Goal: Check status: Check status

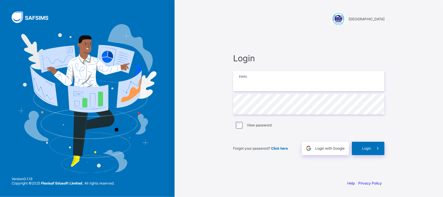
type input "**********"
click at [365, 145] on div "Login" at bounding box center [368, 148] width 33 height 13
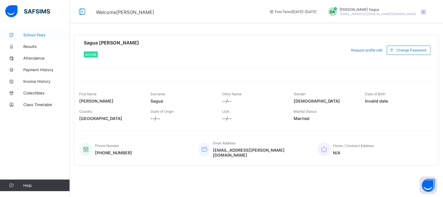
click at [37, 34] on span "School Fees" at bounding box center [46, 35] width 47 height 5
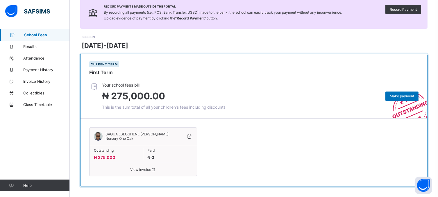
scroll to position [51, 0]
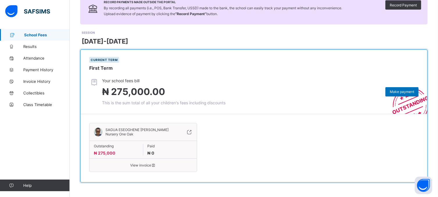
click at [151, 166] on span "View invoice" at bounding box center [143, 165] width 99 height 4
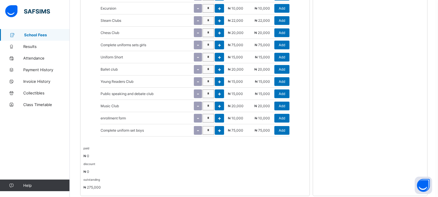
scroll to position [480, 0]
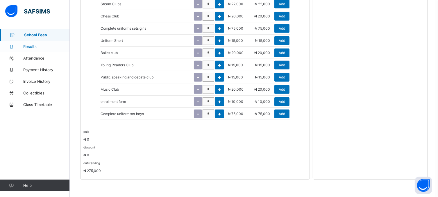
click at [33, 46] on span "Results" at bounding box center [46, 46] width 47 height 5
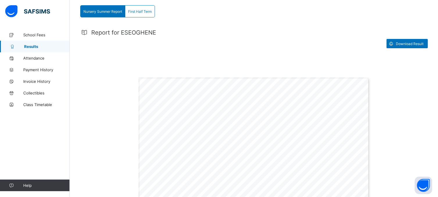
scroll to position [87, 0]
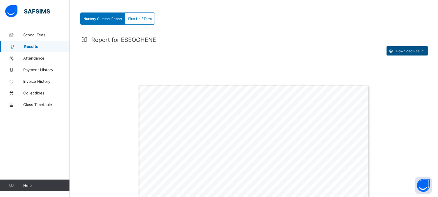
click at [395, 48] on icon at bounding box center [392, 51] width 6 height 6
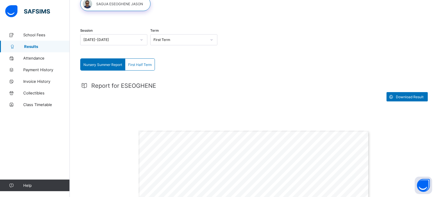
scroll to position [17, 0]
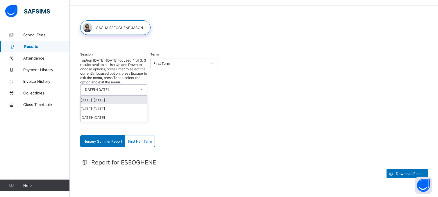
click at [141, 87] on icon at bounding box center [141, 90] width 3 height 6
click at [122, 104] on div "[DATE]-[DATE]" at bounding box center [114, 108] width 67 height 9
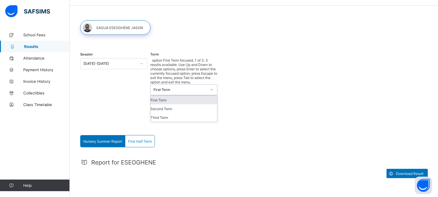
click at [192, 88] on div "First Term" at bounding box center [180, 90] width 53 height 4
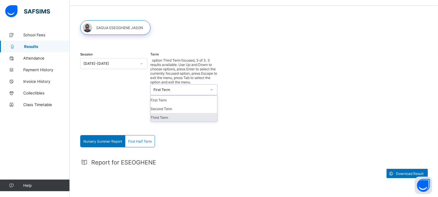
click at [176, 113] on div "Third Term" at bounding box center [184, 117] width 67 height 9
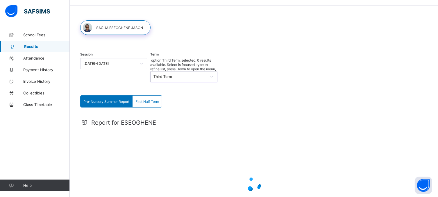
scroll to position [0, 0]
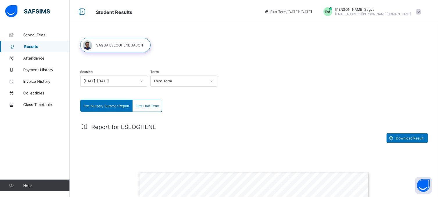
click at [290, 79] on div "Session [DATE]-[DATE] Term Third Term" at bounding box center [254, 82] width 348 height 36
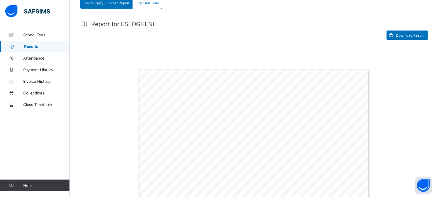
scroll to position [77, 0]
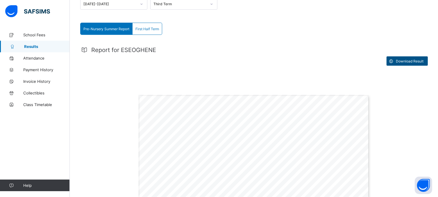
click at [407, 57] on div "Download Result" at bounding box center [407, 60] width 41 height 9
